Goal: Task Accomplishment & Management: Use online tool/utility

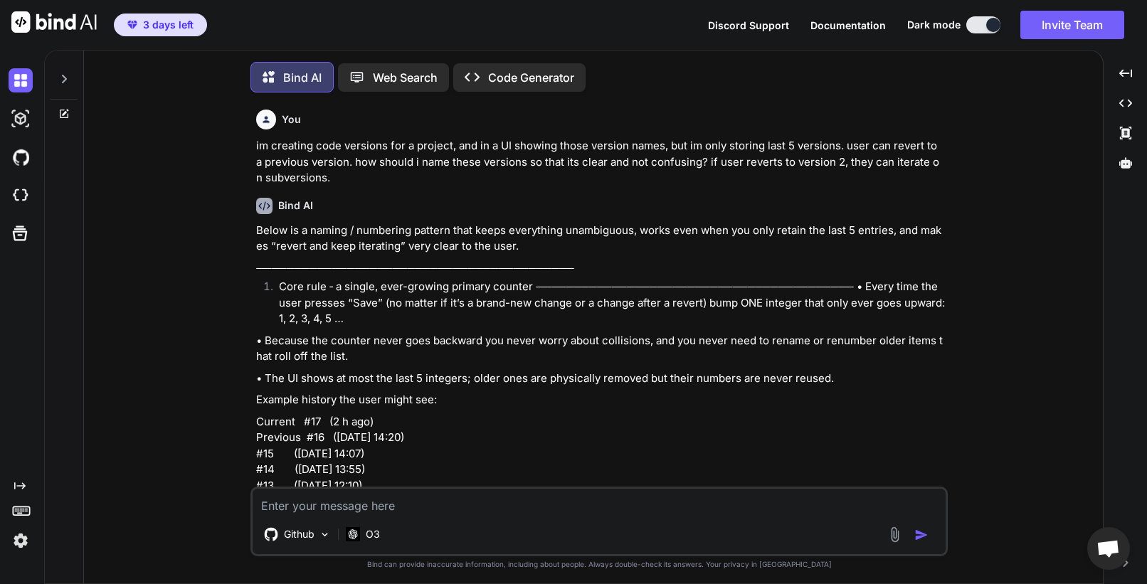
scroll to position [1056, 0]
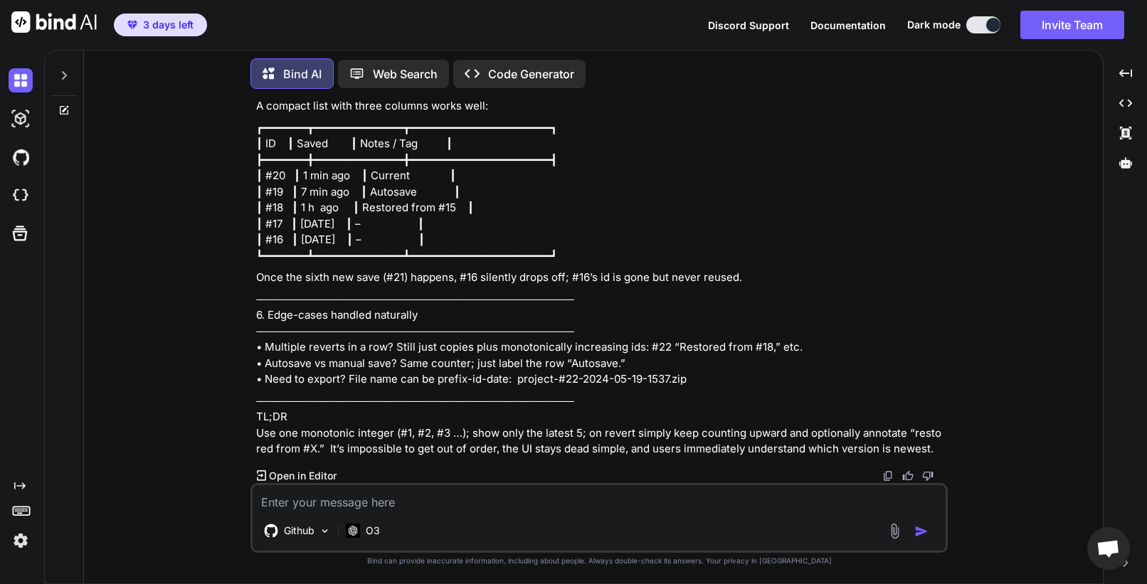
click at [16, 543] on img at bounding box center [21, 540] width 24 height 24
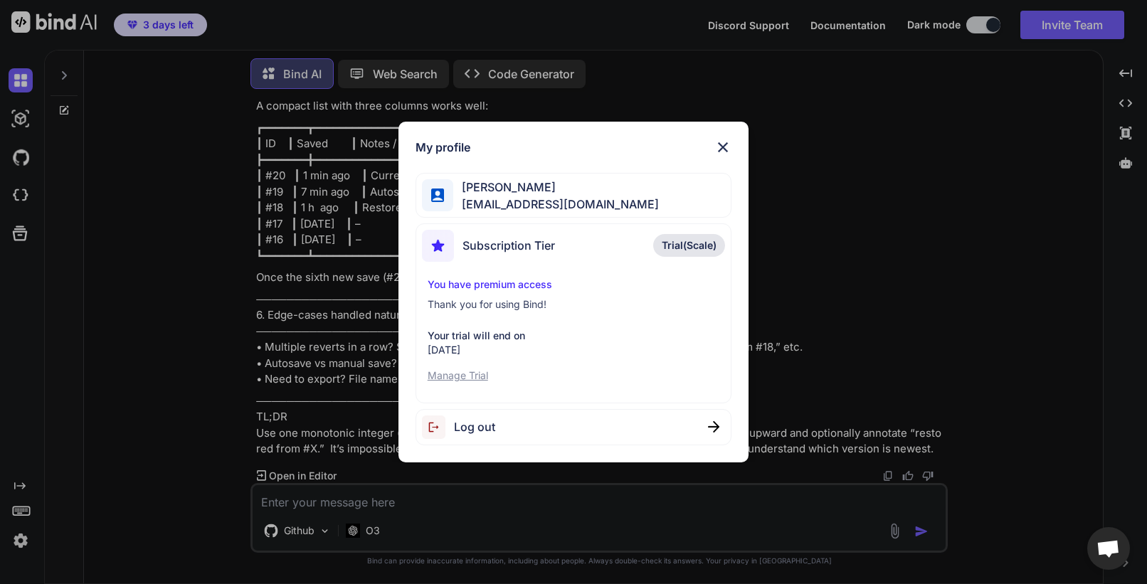
click at [471, 427] on span "Log out" at bounding box center [474, 426] width 41 height 17
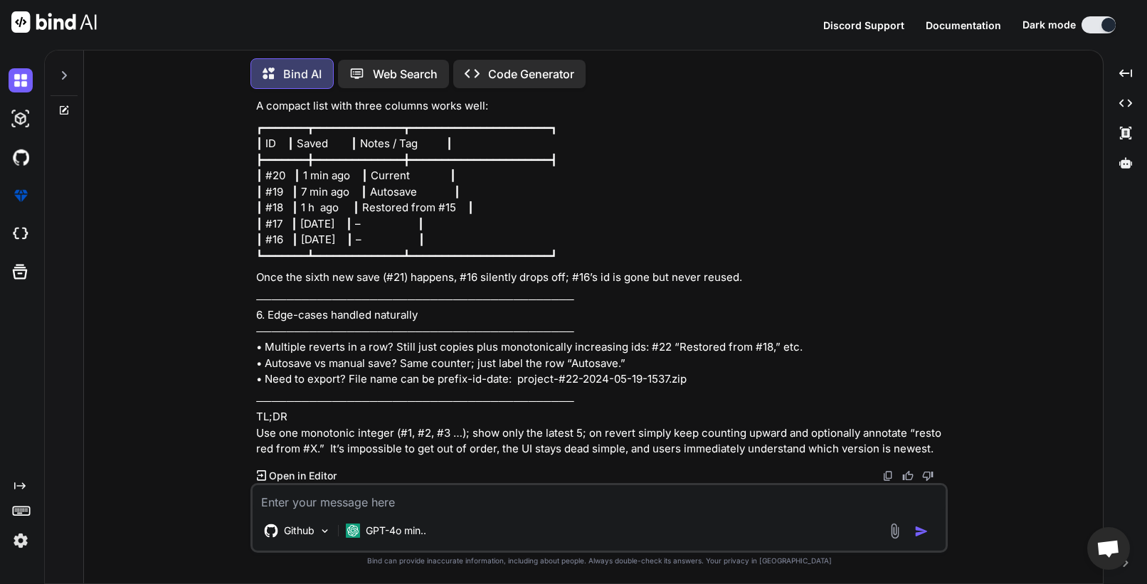
type textarea "x"
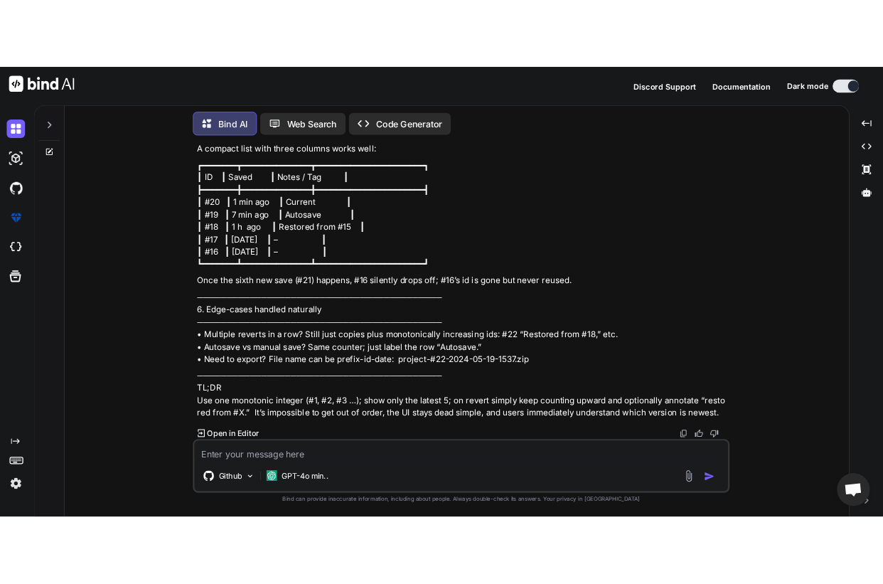
scroll to position [0, 0]
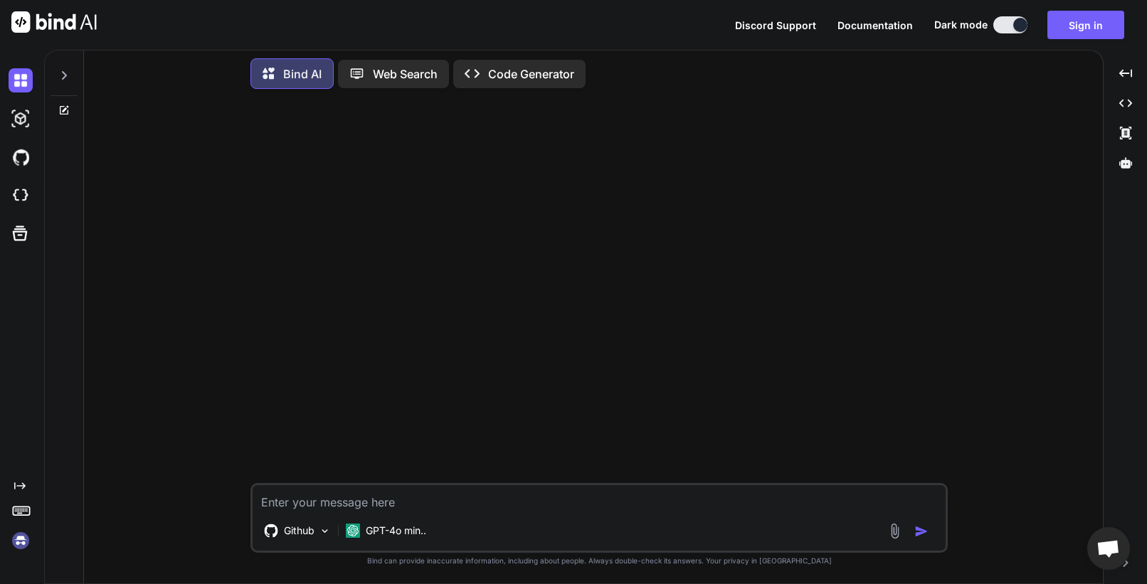
click at [18, 545] on img at bounding box center [21, 540] width 24 height 24
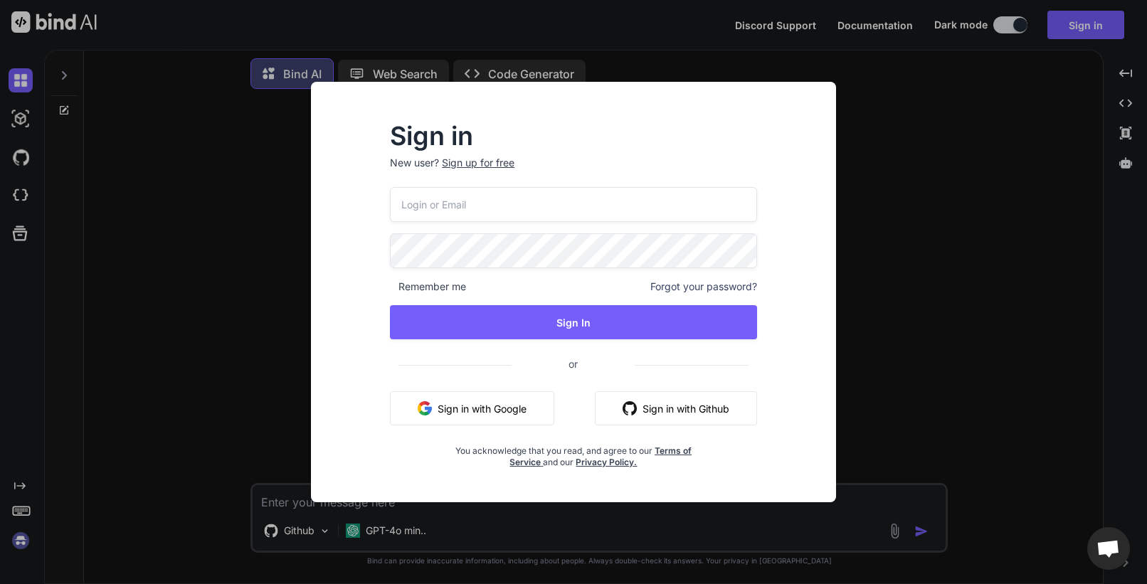
click at [501, 213] on input "email" at bounding box center [573, 204] width 367 height 35
paste input "[EMAIL_ADDRESS][DOMAIN_NAME]"
click at [462, 201] on input "[EMAIL_ADDRESS][DOMAIN_NAME]" at bounding box center [573, 204] width 367 height 35
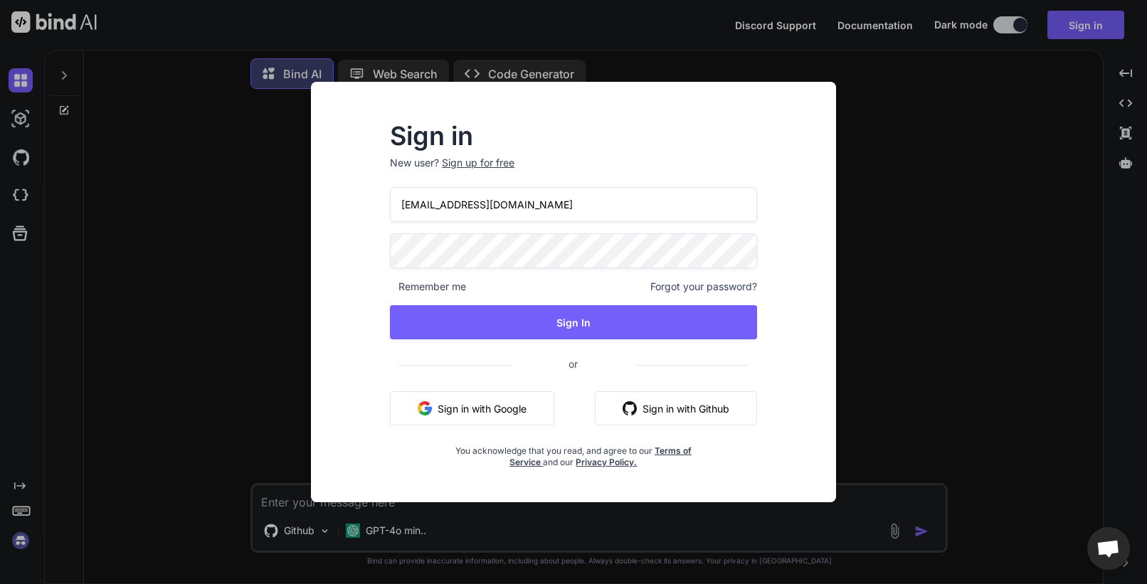
paste input "[DOMAIN_NAME]@g"
type input "[DOMAIN_NAME][EMAIL_ADDRESS][DOMAIN_NAME]"
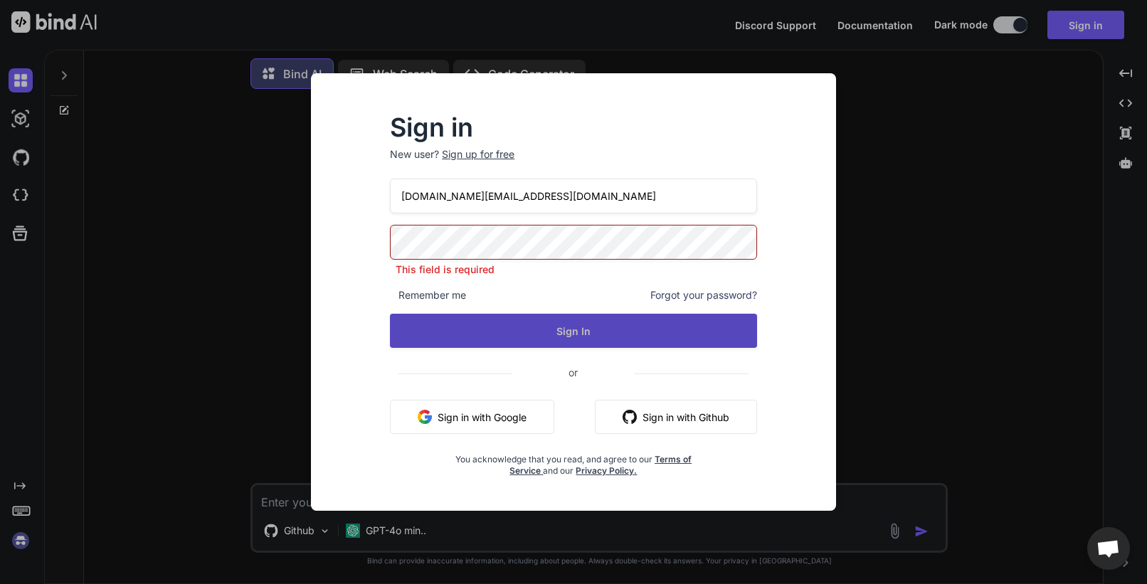
click at [532, 337] on button "Sign In" at bounding box center [573, 331] width 367 height 34
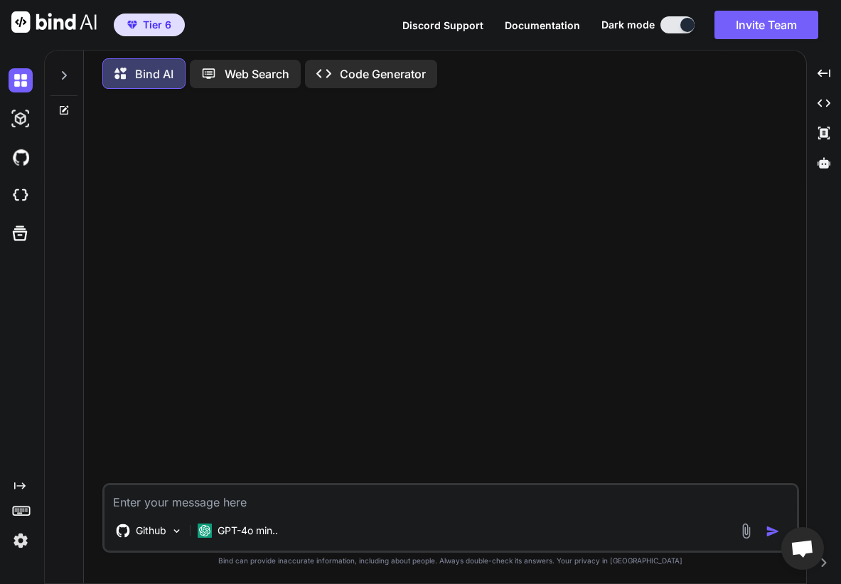
drag, startPoint x: 2, startPoint y: 298, endPoint x: -48, endPoint y: 299, distance: 50.5
click at [0, 299] on html "Tier 6 Discord Support Documentation Dark mode Invite Team Created with Pixso. …" at bounding box center [420, 292] width 841 height 584
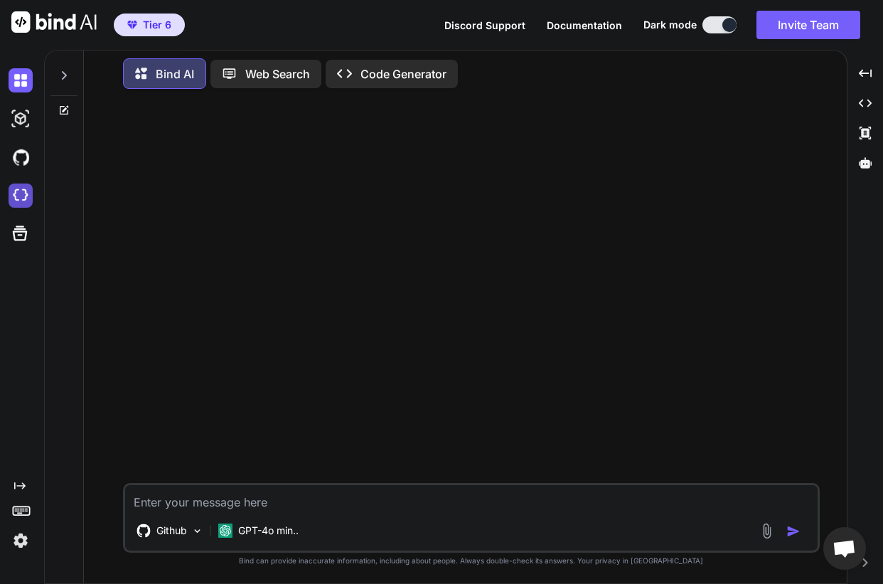
click at [20, 204] on img at bounding box center [21, 196] width 24 height 24
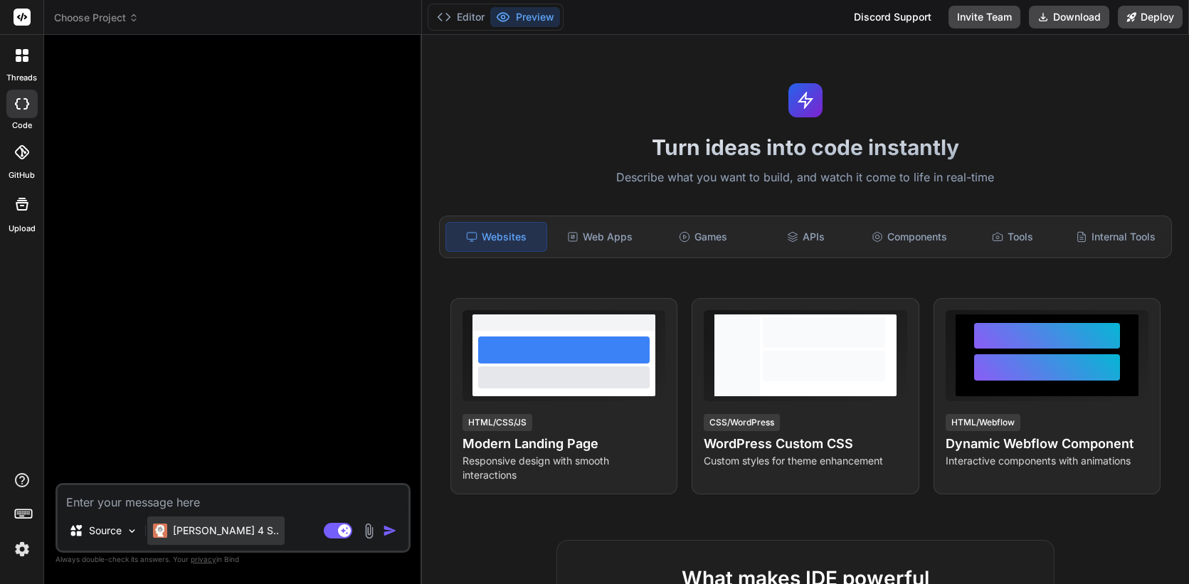
click at [197, 533] on p "Claude 4 S.." at bounding box center [226, 530] width 106 height 14
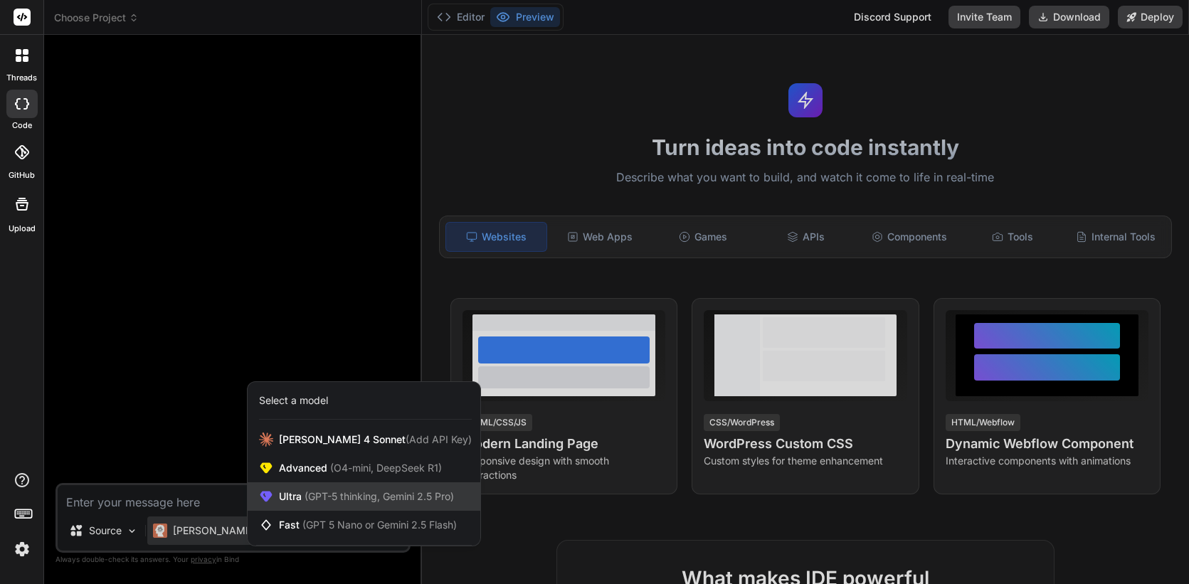
click at [403, 502] on span "(GPT-5 thinking, Gemini 2.5 Pro)" at bounding box center [378, 496] width 152 height 12
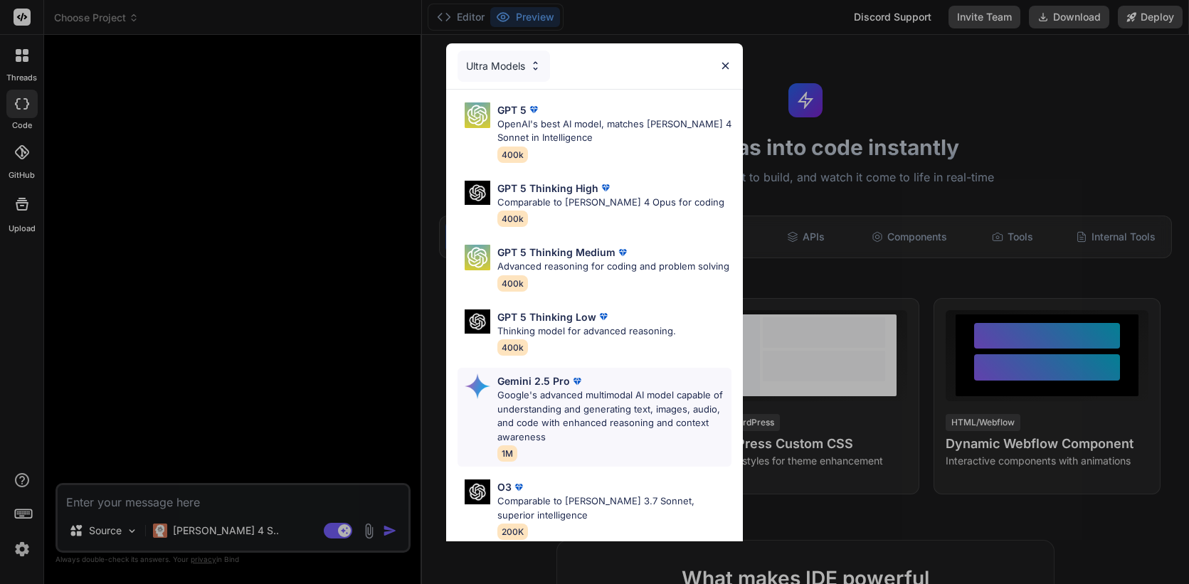
click at [586, 426] on p "Google's advanced multimodal AI model capable of understanding and generating t…" at bounding box center [614, 415] width 235 height 55
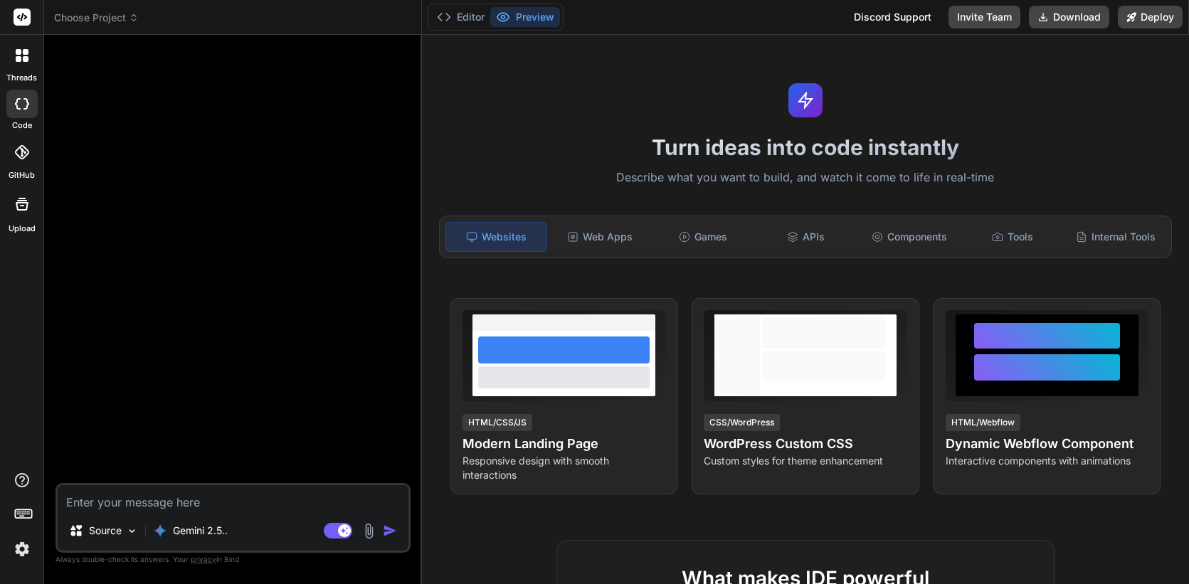
click at [285, 506] on textarea at bounding box center [233, 498] width 351 height 26
type textarea "x"
type textarea "H"
type textarea "x"
type textarea "Hel"
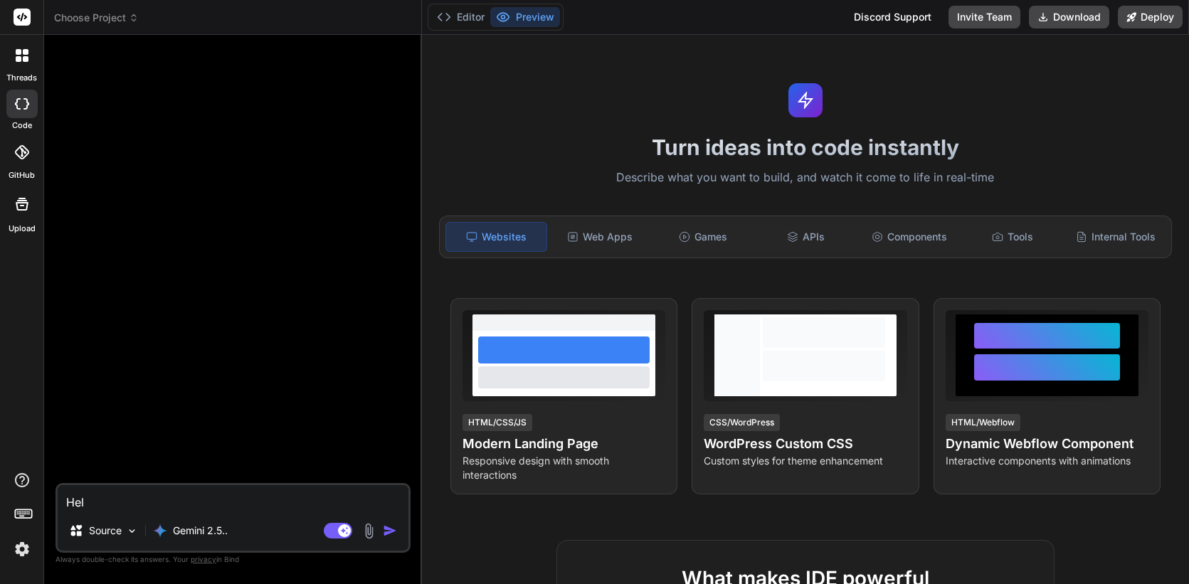
type textarea "x"
type textarea "Hell"
type textarea "x"
type textarea "Hello"
type textarea "x"
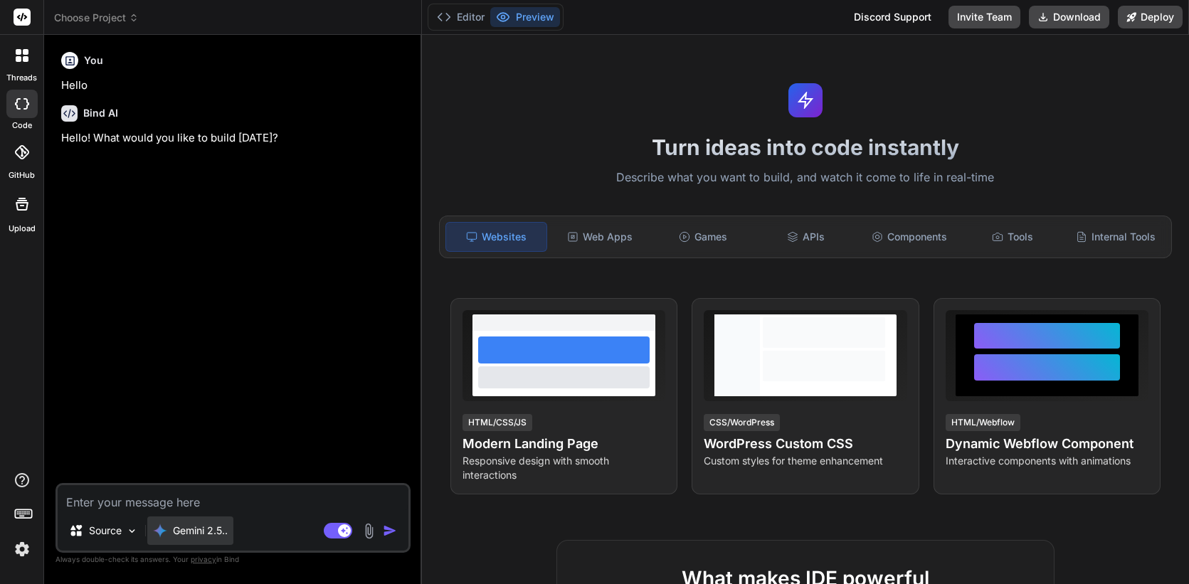
click at [200, 532] on p "Gemini 2.5.." at bounding box center [200, 530] width 55 height 14
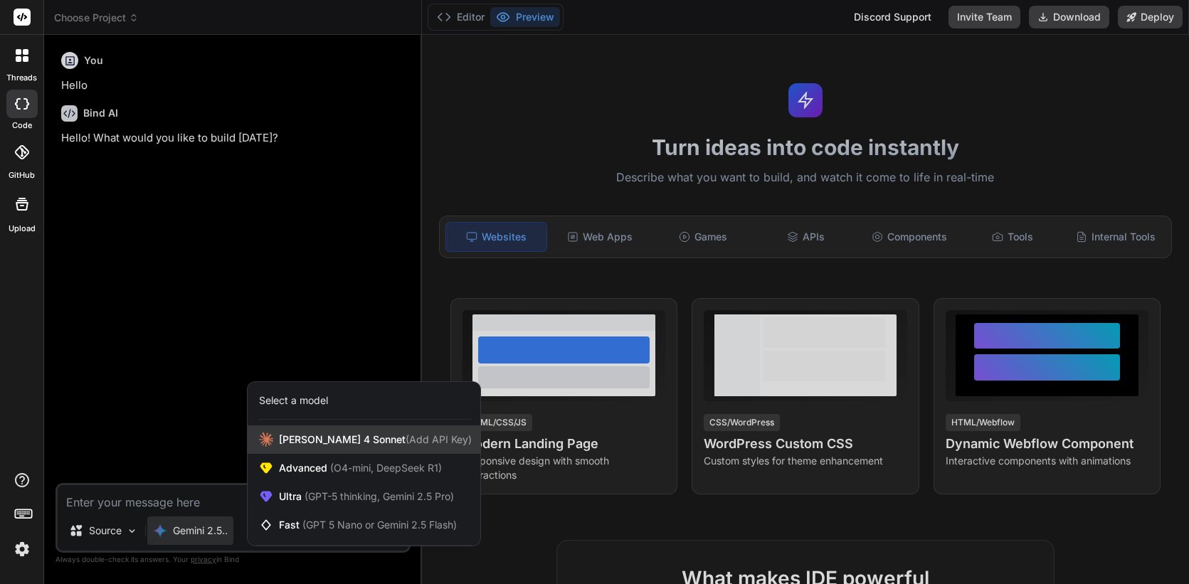
click at [300, 427] on div "Claude 4 Sonnet (Add API Key)" at bounding box center [364, 439] width 233 height 28
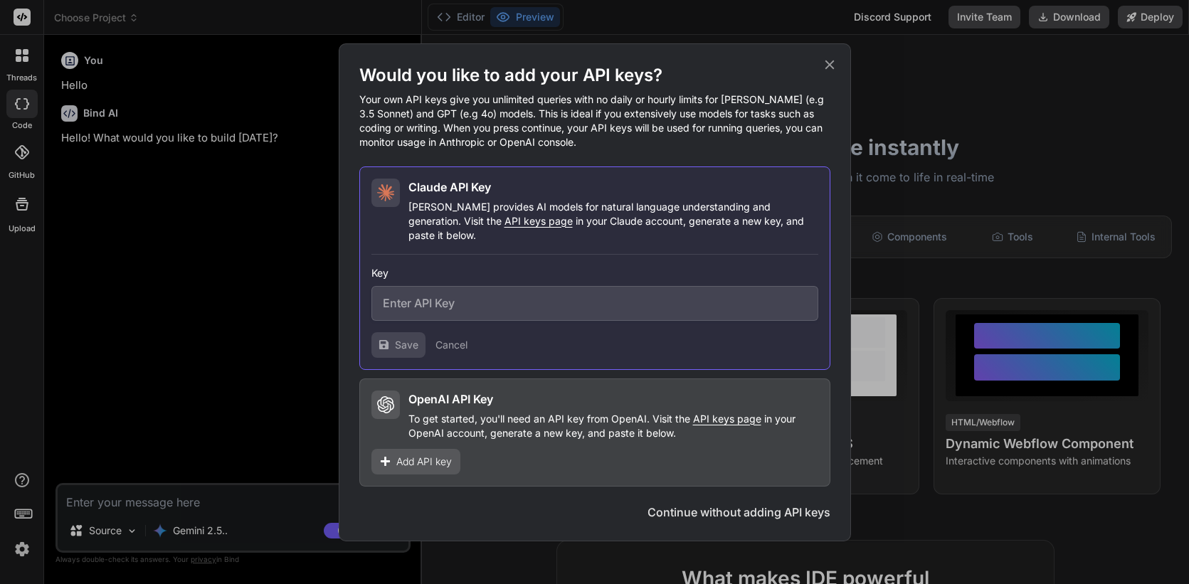
click at [828, 73] on icon at bounding box center [830, 65] width 16 height 16
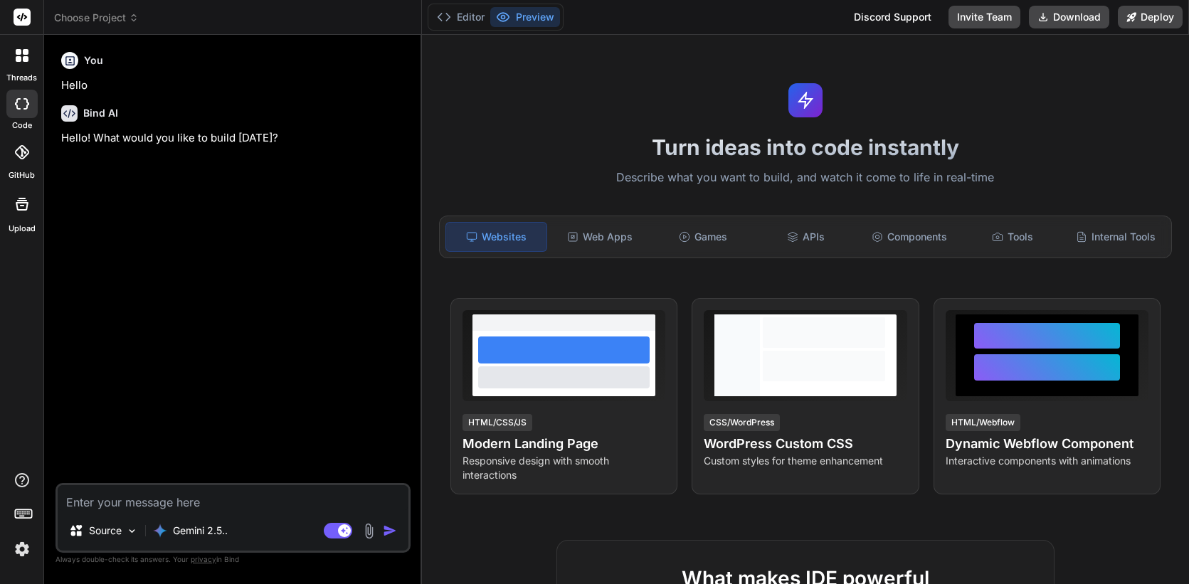
click at [27, 548] on img at bounding box center [22, 549] width 24 height 24
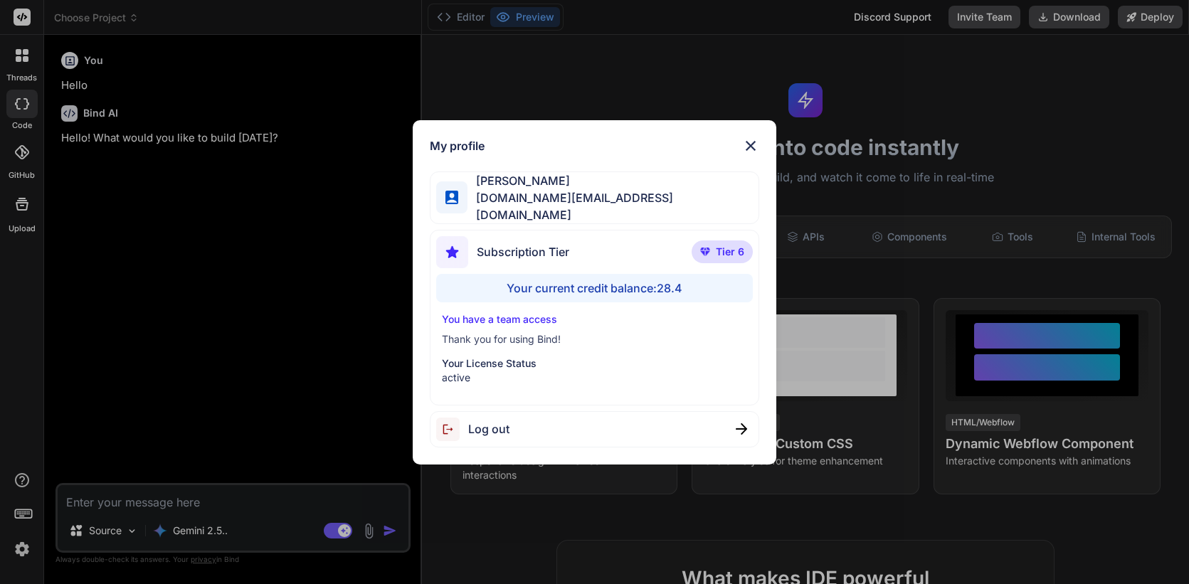
click at [750, 147] on img at bounding box center [750, 145] width 17 height 17
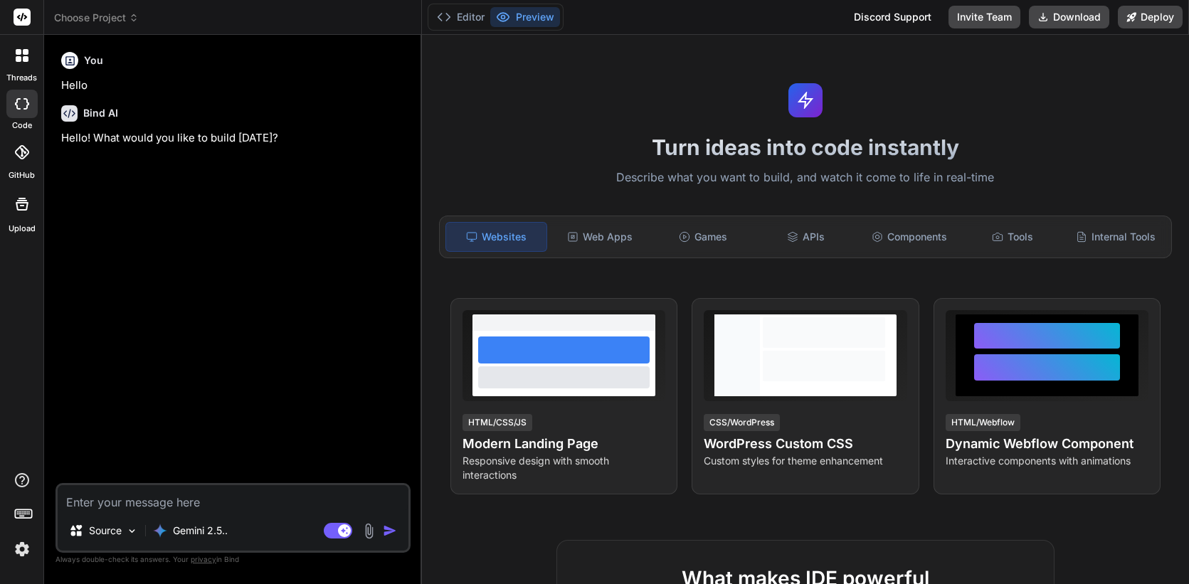
click at [23, 55] on icon at bounding box center [22, 55] width 13 height 13
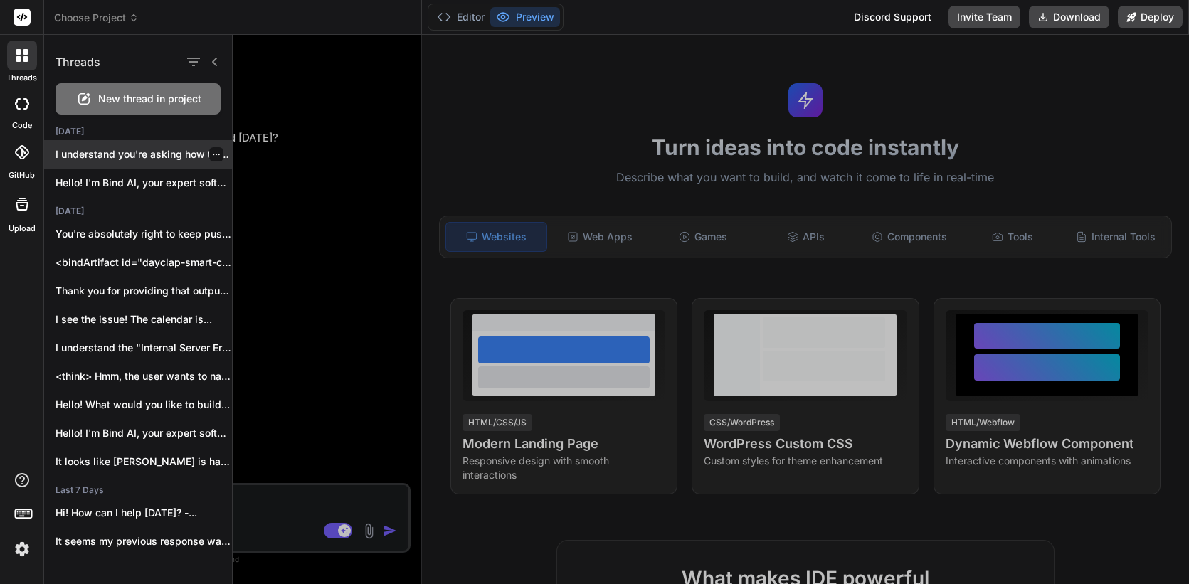
click at [112, 159] on p "I understand you're asking how to deploy..." at bounding box center [143, 154] width 176 height 14
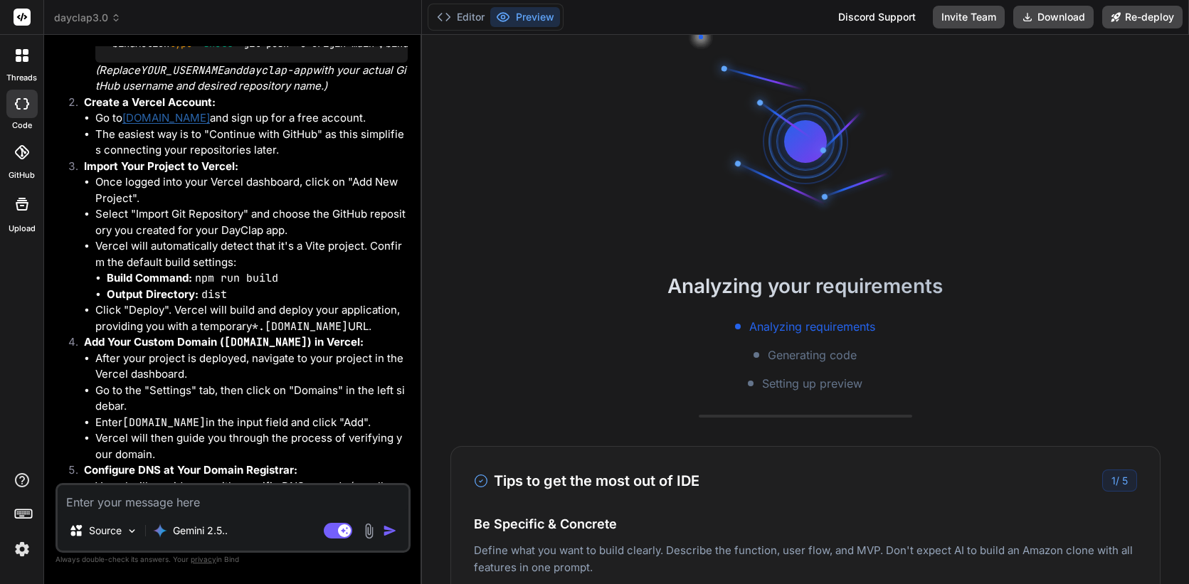
scroll to position [5681, 0]
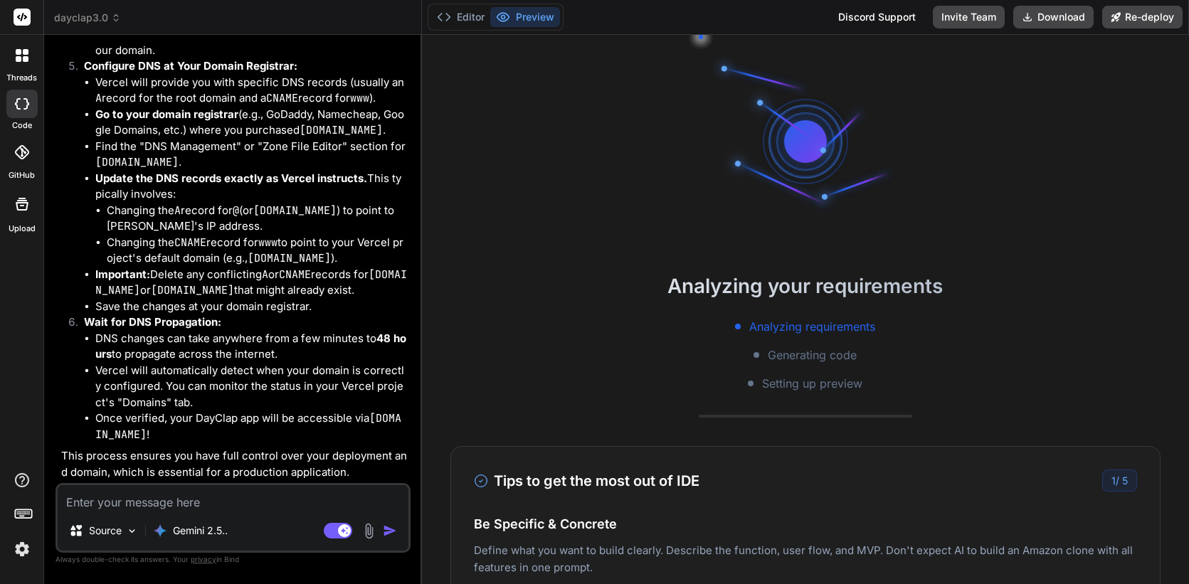
click at [26, 53] on icon at bounding box center [26, 52] width 6 height 6
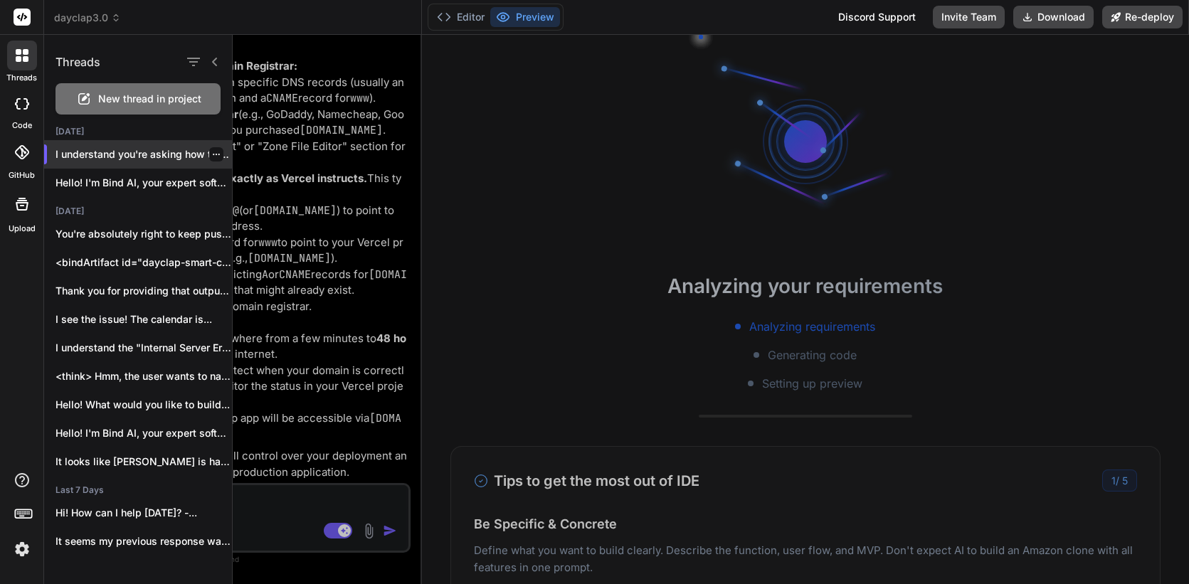
click at [215, 154] on div at bounding box center [216, 154] width 14 height 14
click at [212, 152] on icon "button" at bounding box center [216, 154] width 9 height 9
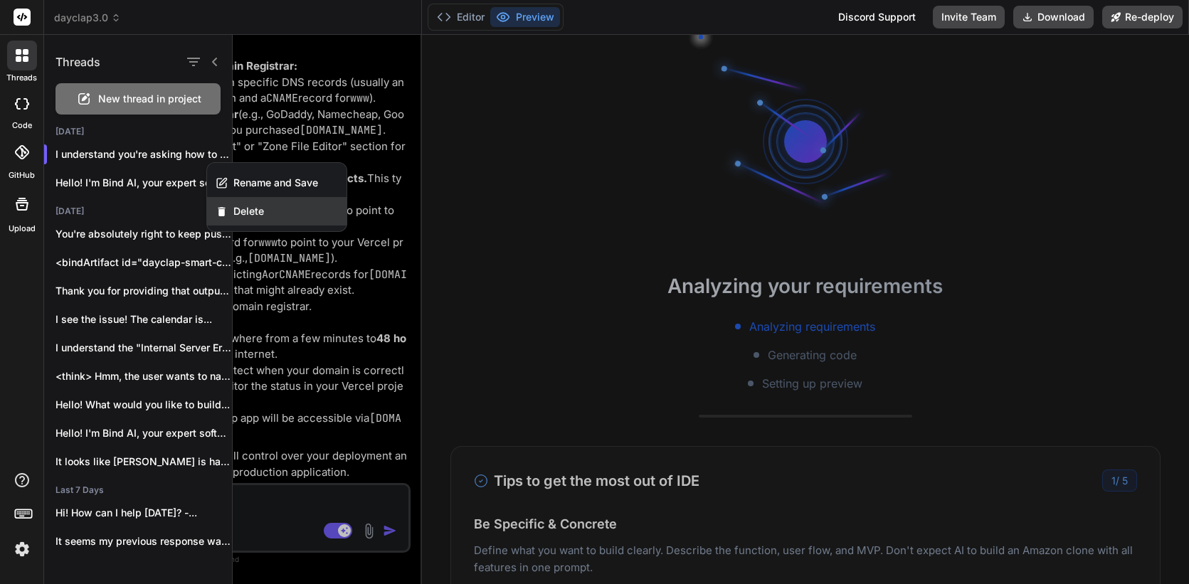
click at [249, 207] on span "Delete" at bounding box center [248, 211] width 31 height 14
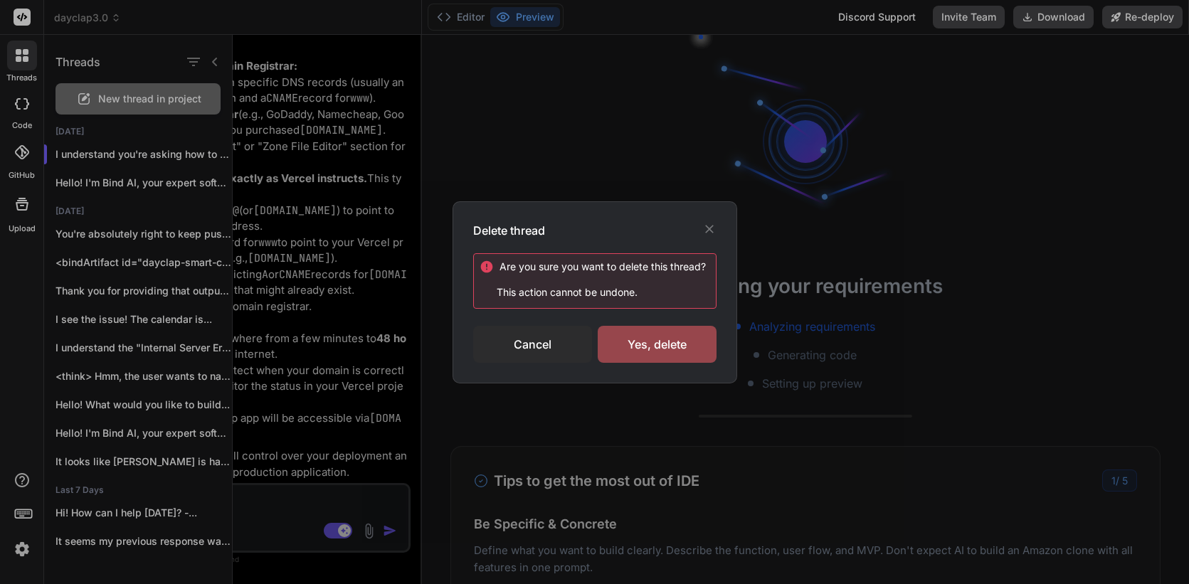
click at [365, 298] on div "Delete thread Are you sure you want to delete this thread ? This action cannot …" at bounding box center [594, 292] width 1189 height 584
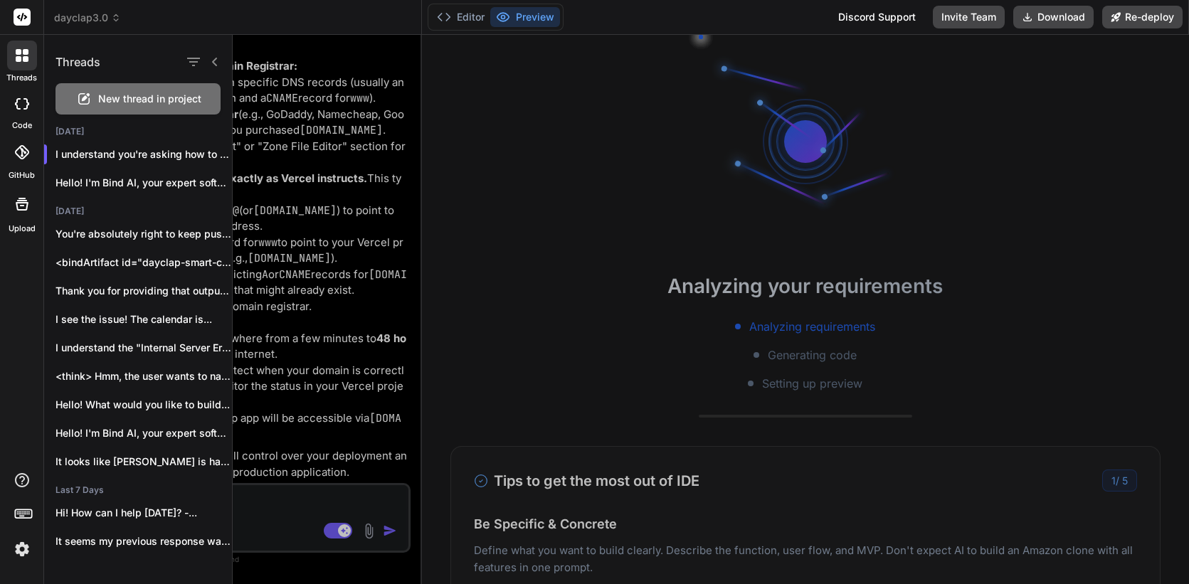
scroll to position [95, 0]
click at [146, 154] on p "I understand you're asking how to deploy..." at bounding box center [143, 154] width 176 height 14
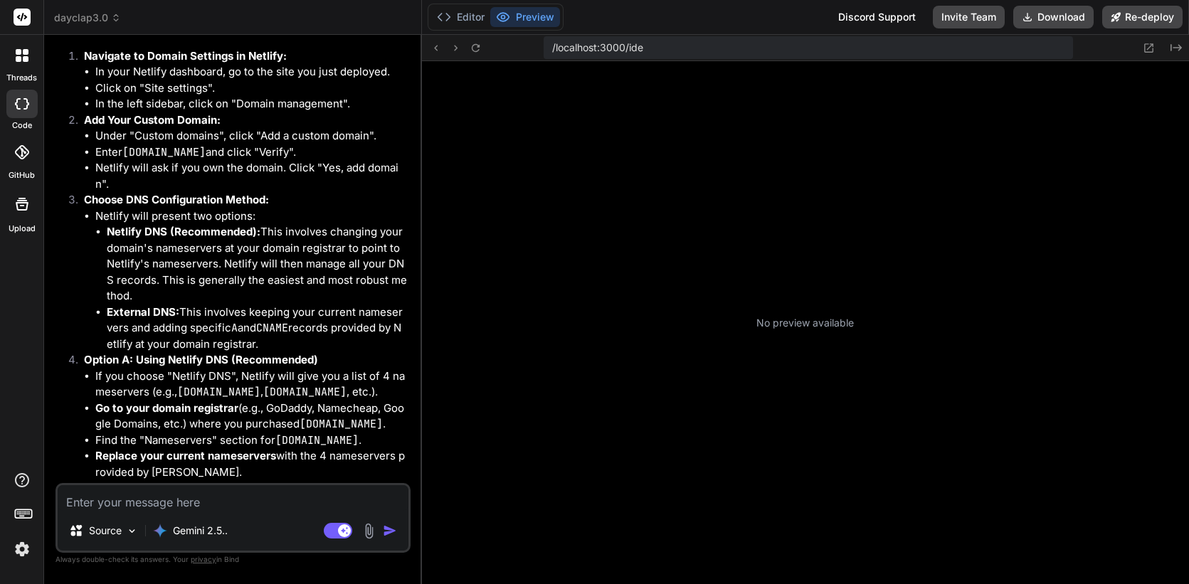
scroll to position [3303, 0]
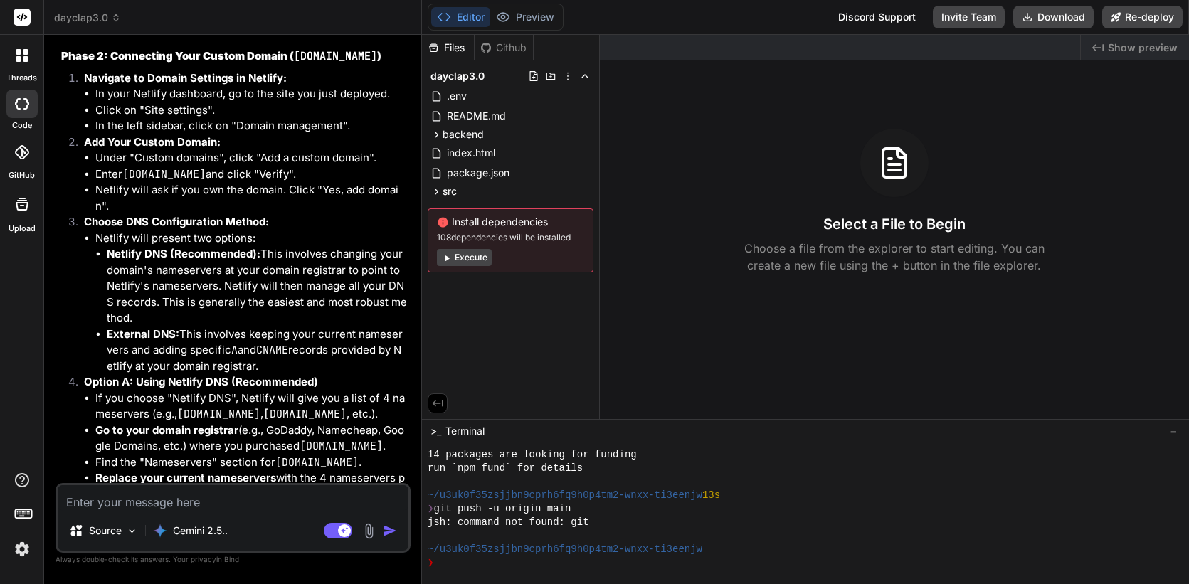
click at [25, 58] on icon at bounding box center [26, 59] width 6 height 6
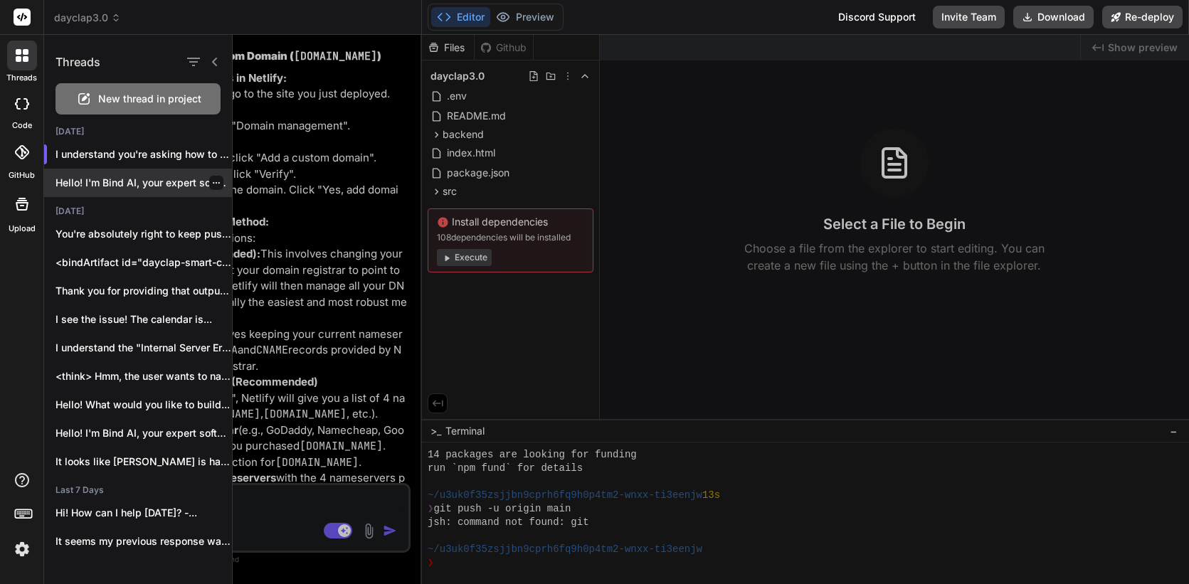
click at [134, 188] on p "Hello! I'm Bind AI, your expert software..." at bounding box center [143, 183] width 176 height 14
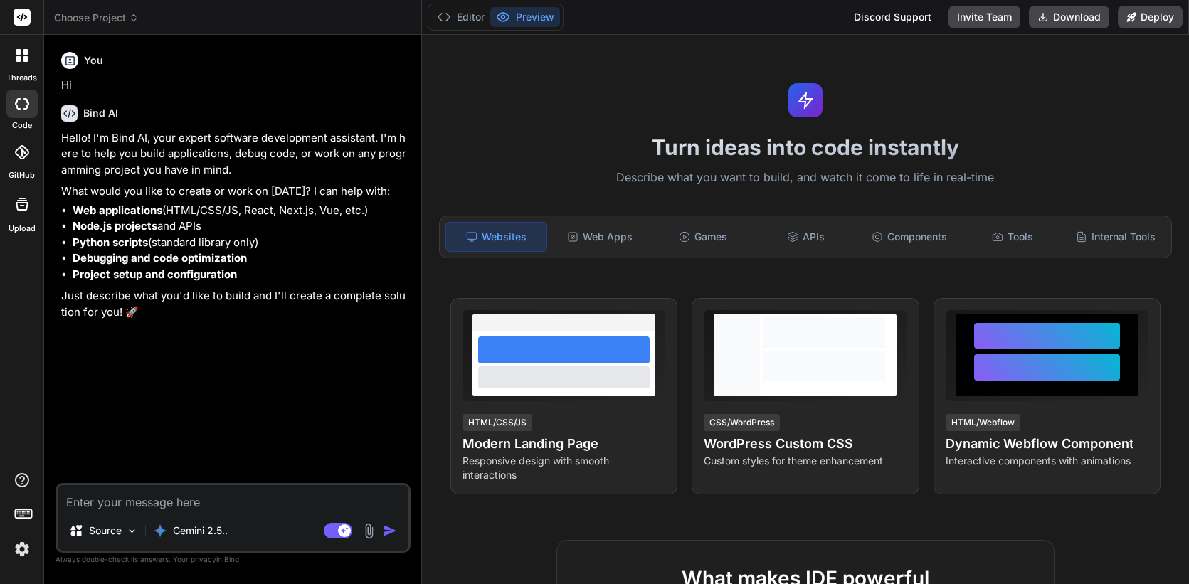
scroll to position [203, 0]
click at [21, 59] on icon at bounding box center [22, 55] width 13 height 13
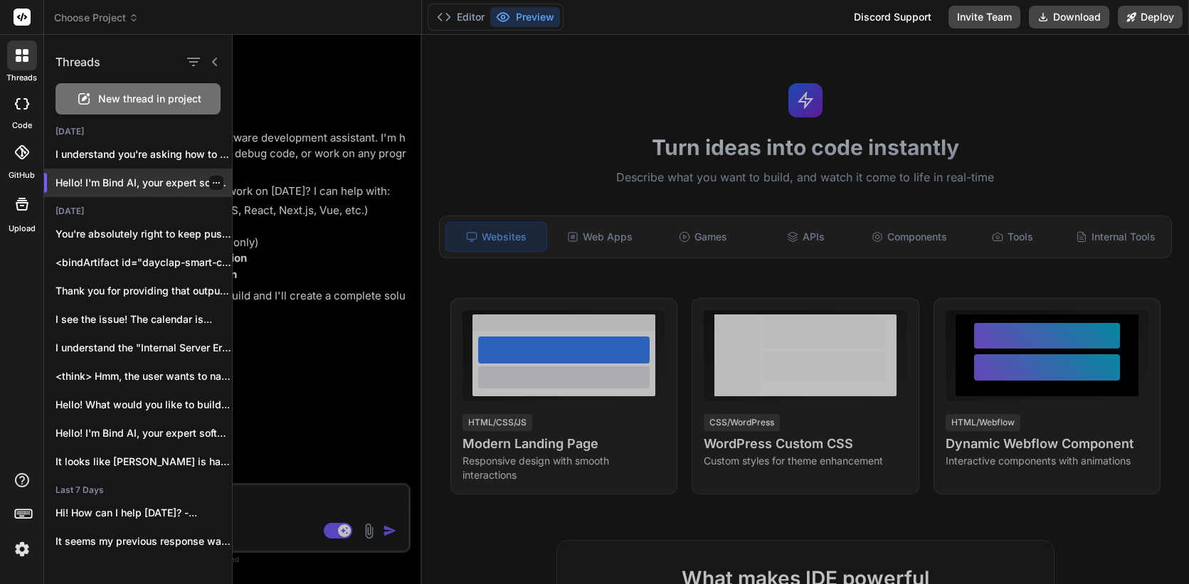
click at [213, 182] on icon "button" at bounding box center [216, 182] width 7 height 1
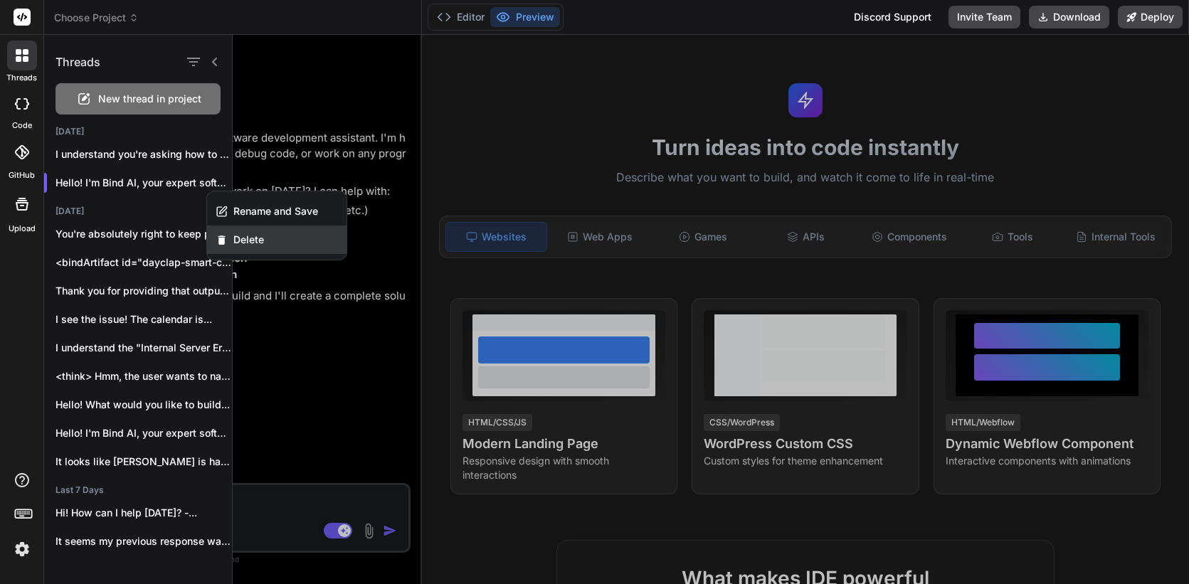
click at [251, 239] on span "Delete" at bounding box center [248, 240] width 31 height 14
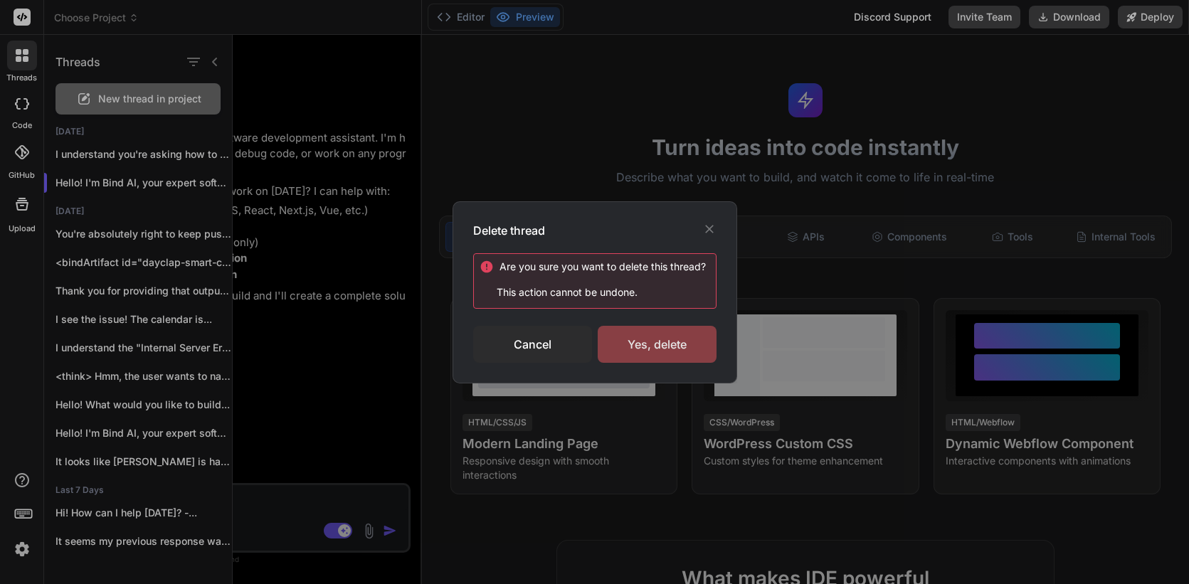
click at [674, 346] on div "Yes, delete" at bounding box center [656, 344] width 119 height 37
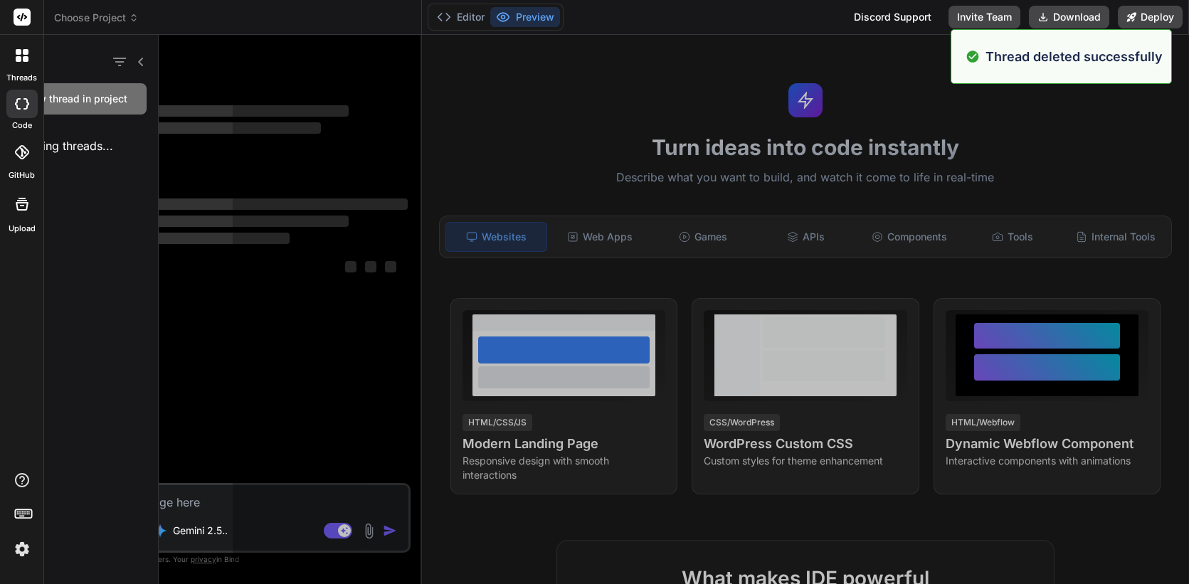
scroll to position [257, 0]
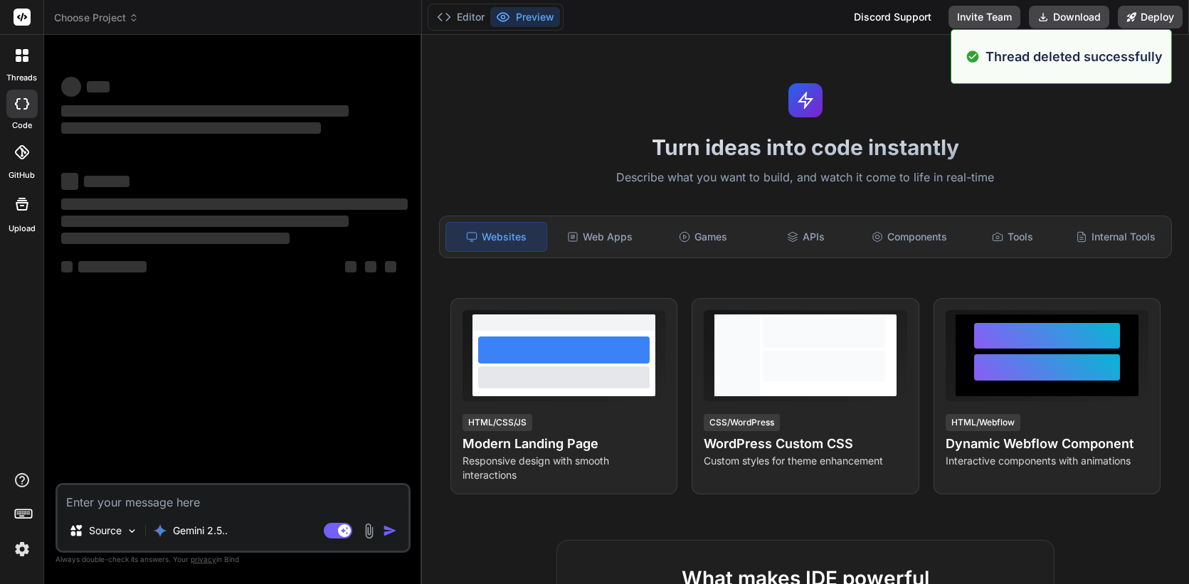
type textarea "x"
